Goal: Information Seeking & Learning: Learn about a topic

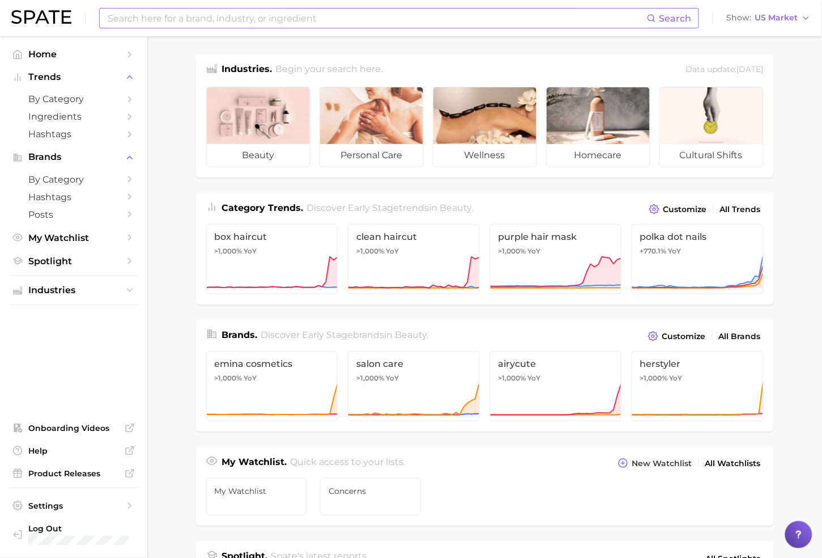
click at [194, 24] on input at bounding box center [377, 18] width 541 height 19
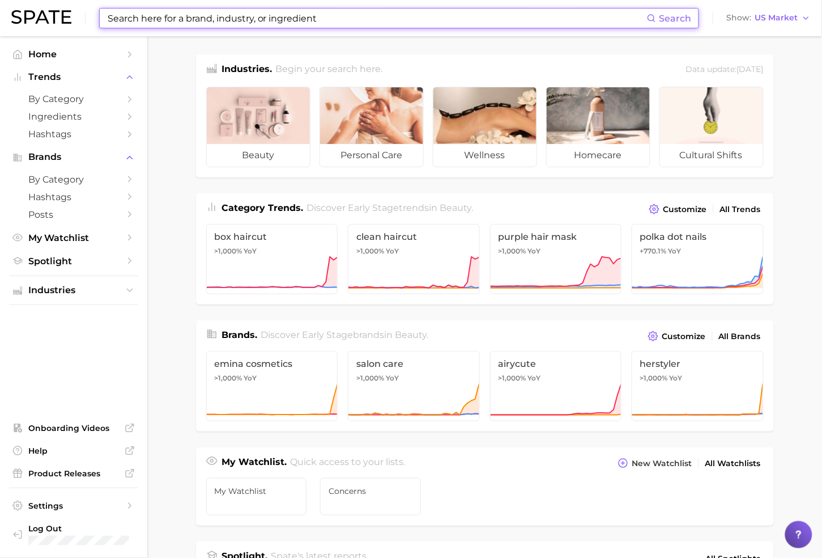
drag, startPoint x: 186, startPoint y: 30, endPoint x: 215, endPoint y: 23, distance: 30.4
click at [215, 23] on input at bounding box center [377, 18] width 541 height 19
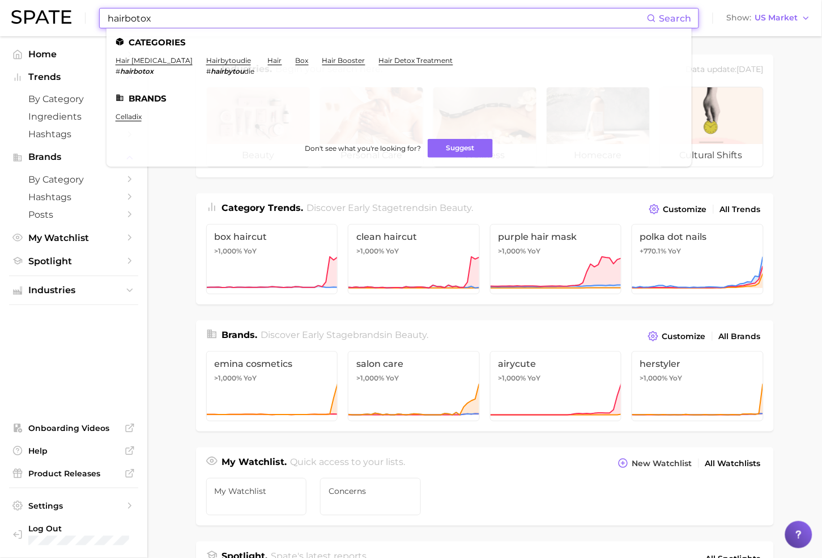
drag, startPoint x: 160, startPoint y: 16, endPoint x: 26, endPoint y: -2, distance: 135.0
click at [26, 0] on html "hairbotox Search Categories hair botox # hairbotox hairbytoudie # hairbytou die…" at bounding box center [411, 279] width 822 height 558
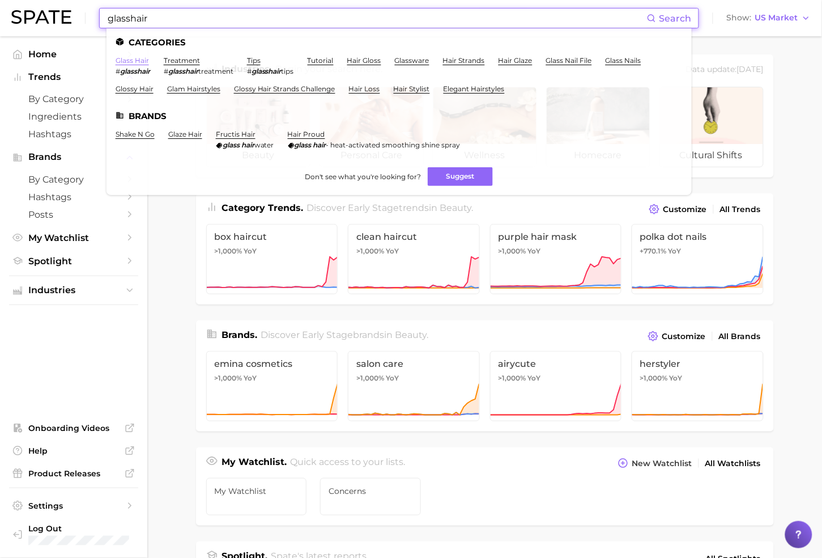
type input "glasshair"
click at [138, 62] on link "glass hair" at bounding box center [132, 60] width 33 height 9
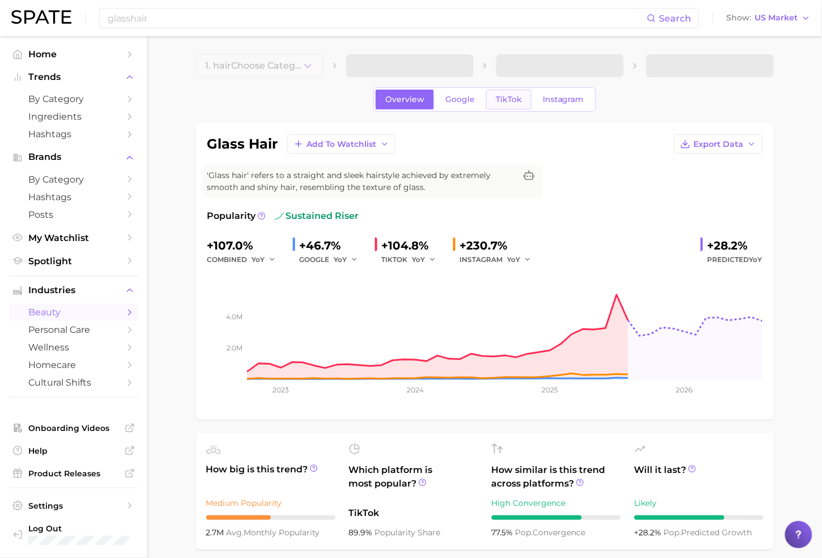
click at [497, 95] on span "TikTok" at bounding box center [509, 100] width 26 height 10
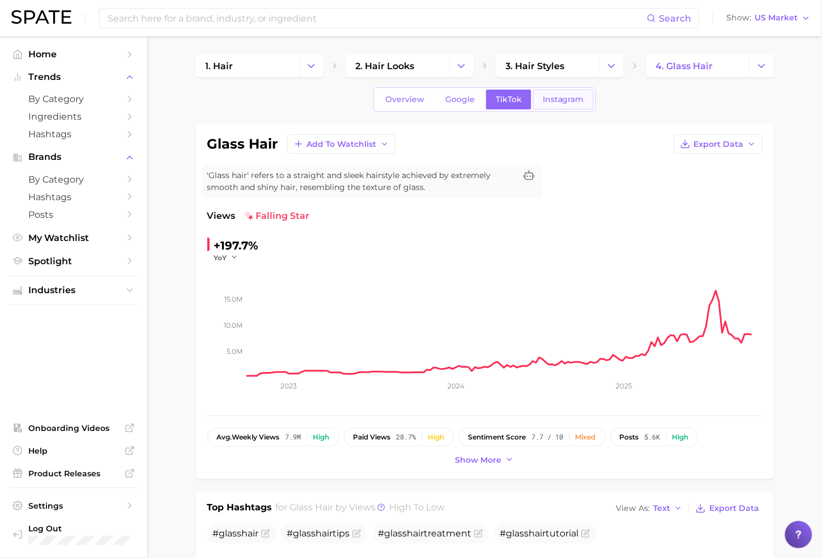
click at [556, 104] on link "Instagram" at bounding box center [563, 100] width 61 height 20
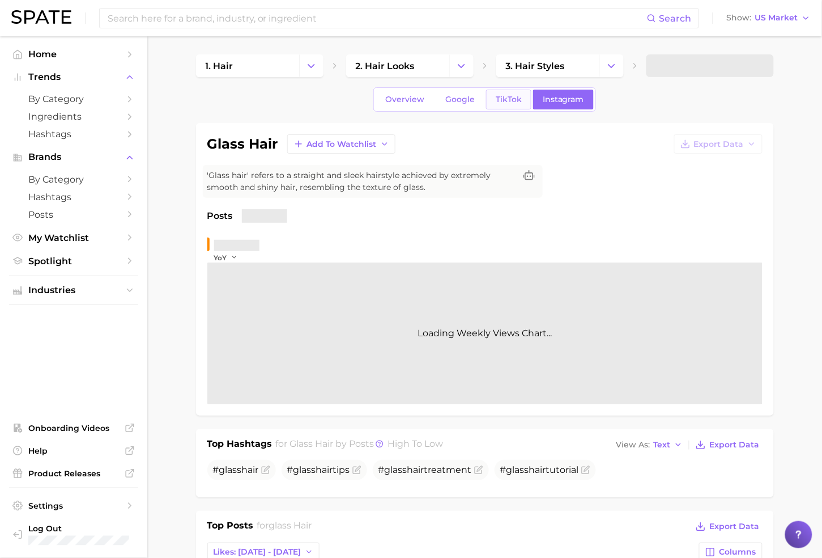
click at [508, 104] on span "TikTok" at bounding box center [509, 100] width 26 height 10
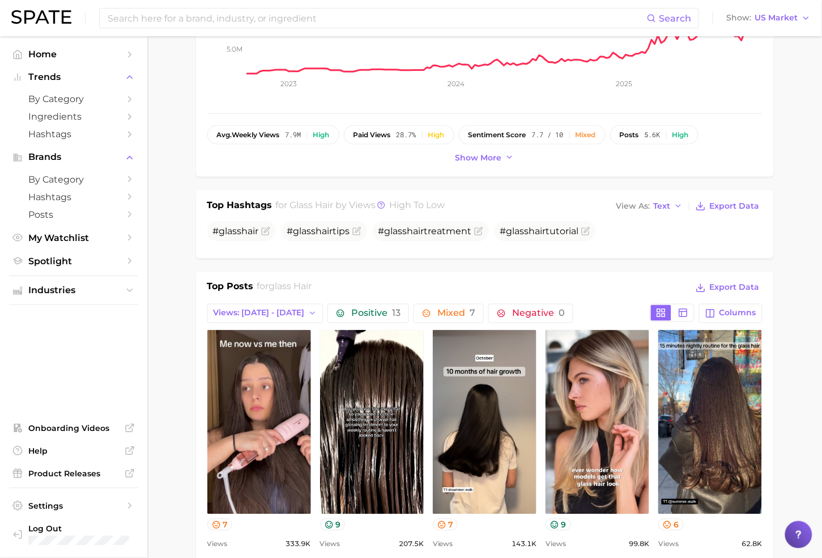
scroll to position [453, 0]
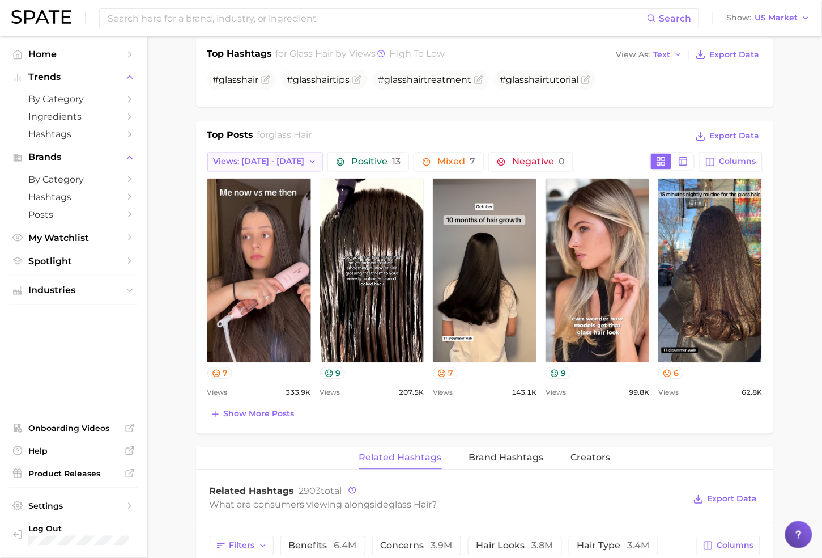
click at [296, 166] on span "Views: Sep 28 - Oct 5" at bounding box center [259, 162] width 91 height 10
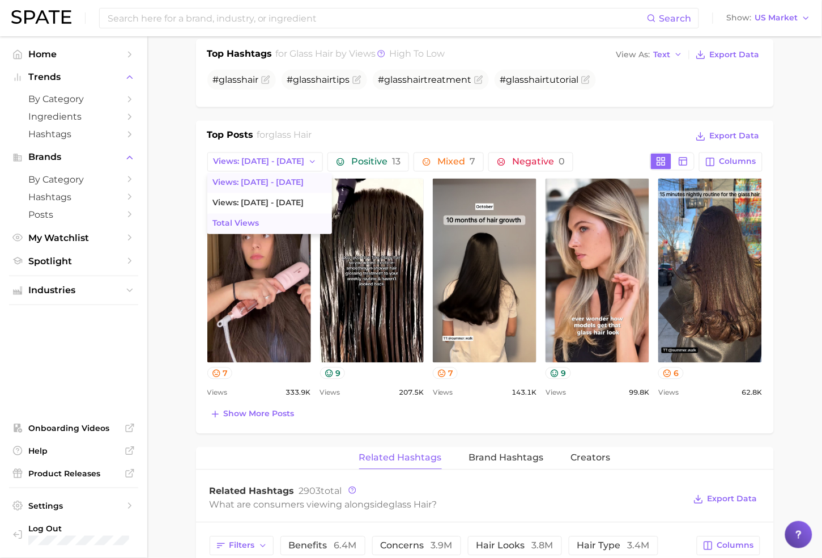
click at [263, 226] on button "Total Views" at bounding box center [269, 224] width 125 height 20
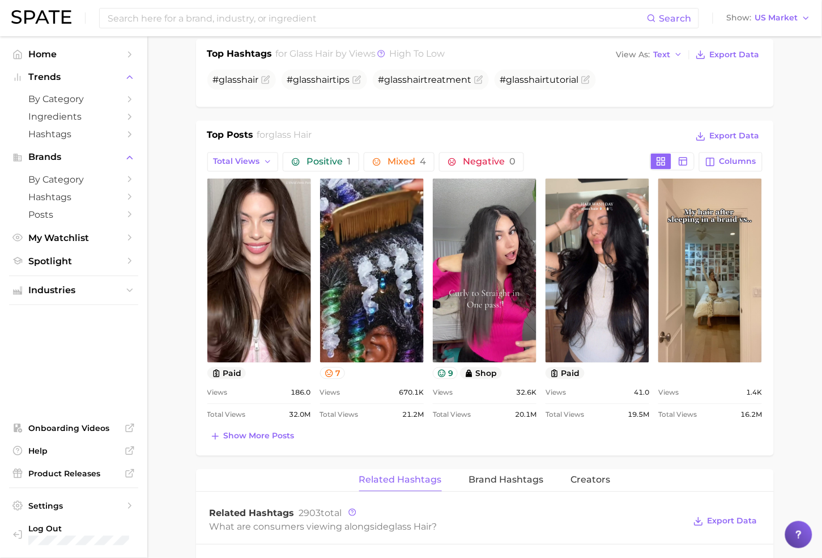
scroll to position [0, 0]
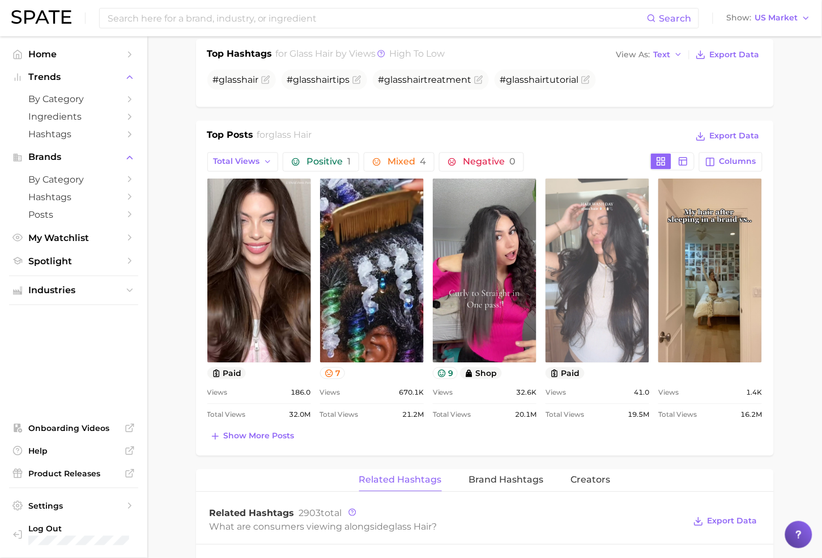
click at [577, 260] on link "view post on TikTok" at bounding box center [598, 271] width 104 height 184
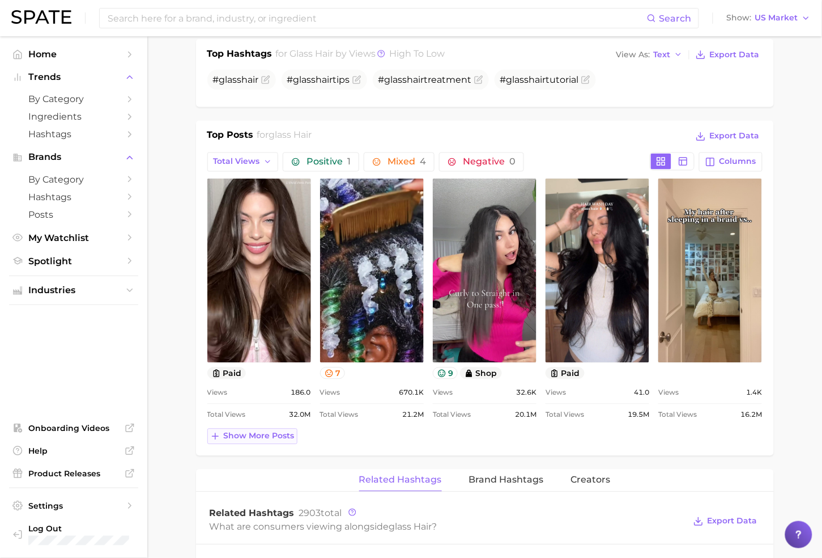
click at [270, 439] on span "Show more posts" at bounding box center [259, 436] width 71 height 10
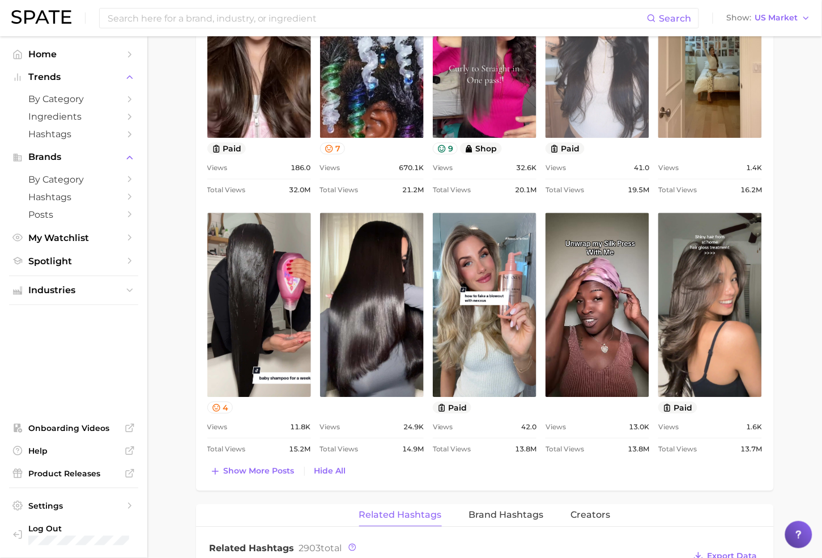
scroll to position [680, 0]
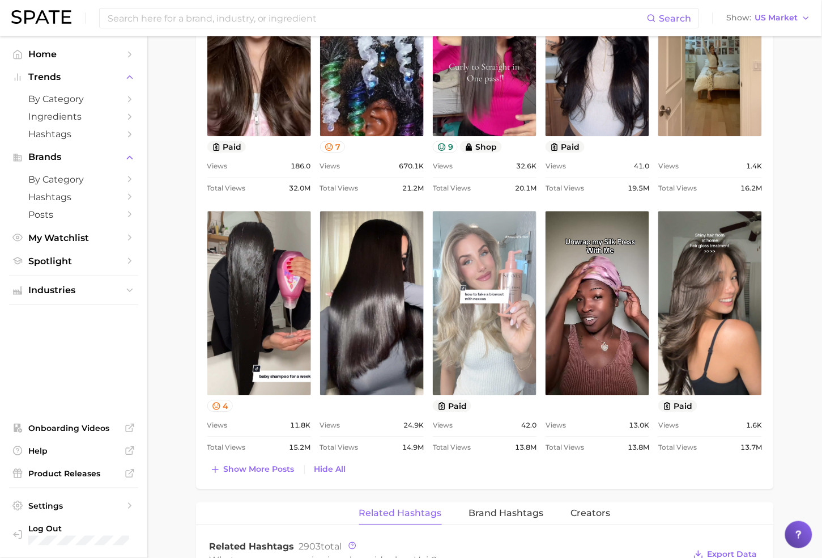
click at [495, 320] on link "view post on TikTok" at bounding box center [485, 303] width 104 height 184
